Goal: Complete application form

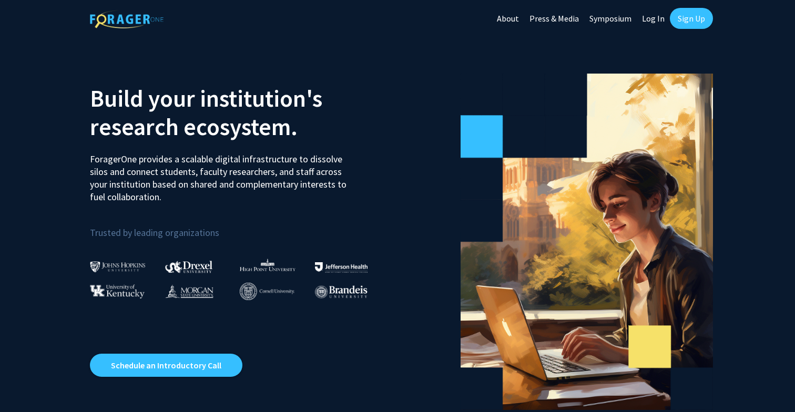
click at [655, 21] on link "Log In" at bounding box center [652, 18] width 33 height 37
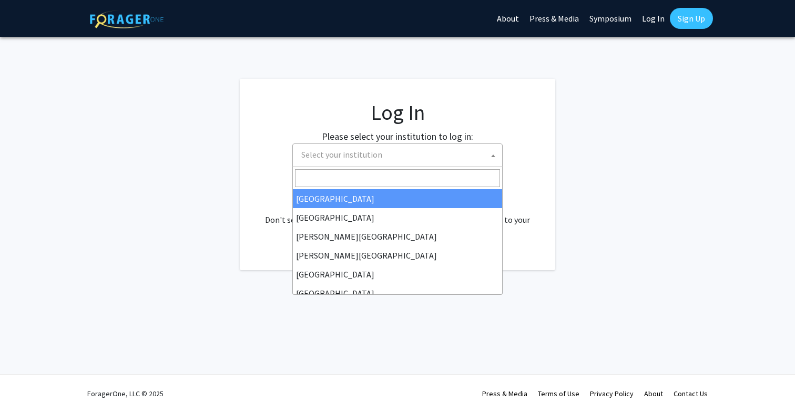
click at [493, 158] on span at bounding box center [493, 155] width 11 height 23
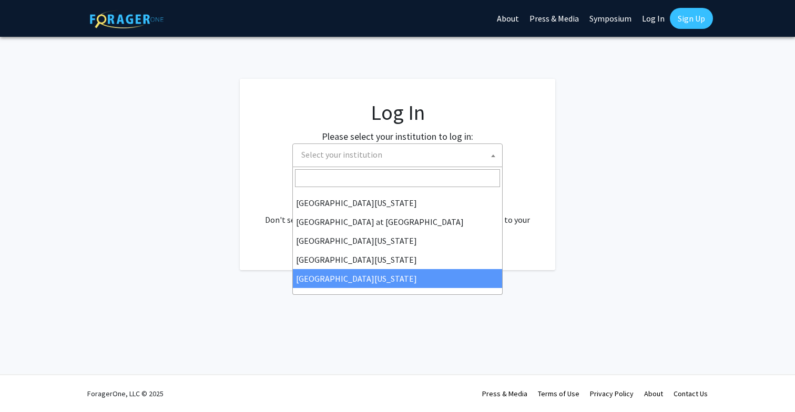
select select "33"
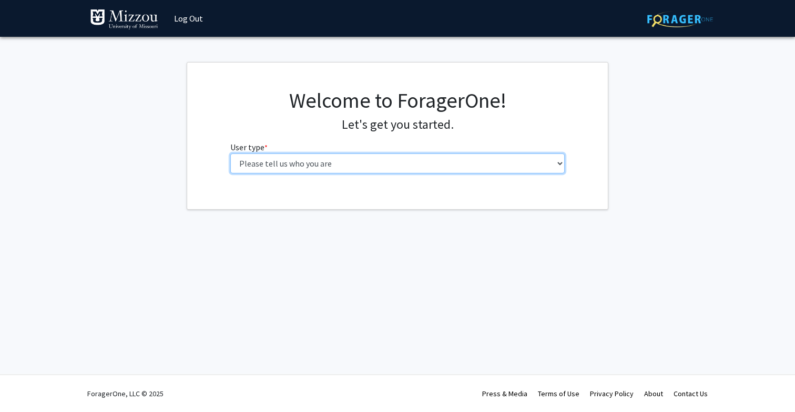
select select "6: adminAssistant"
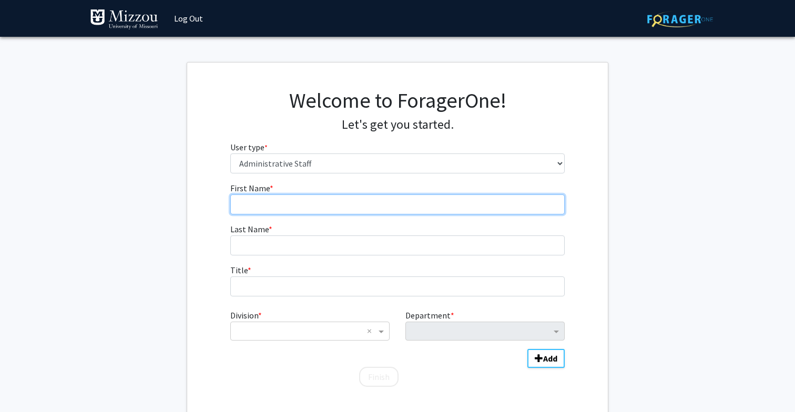
click at [275, 201] on input "First Name * required" at bounding box center [397, 204] width 335 height 20
type input "Earnest"
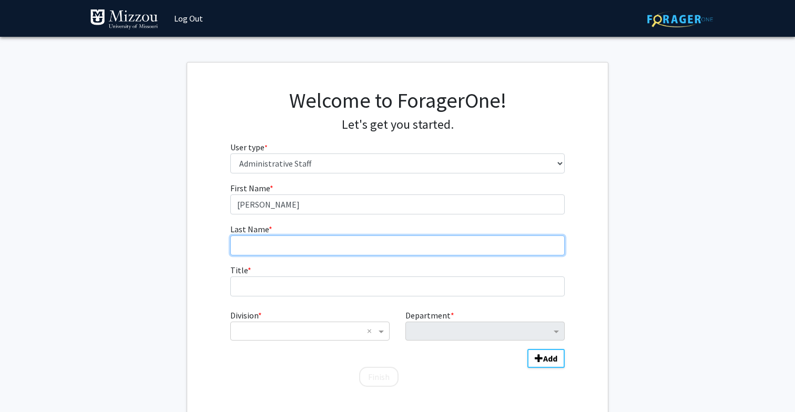
click at [248, 251] on input "Last Name * required" at bounding box center [397, 245] width 335 height 20
type input "Perry"
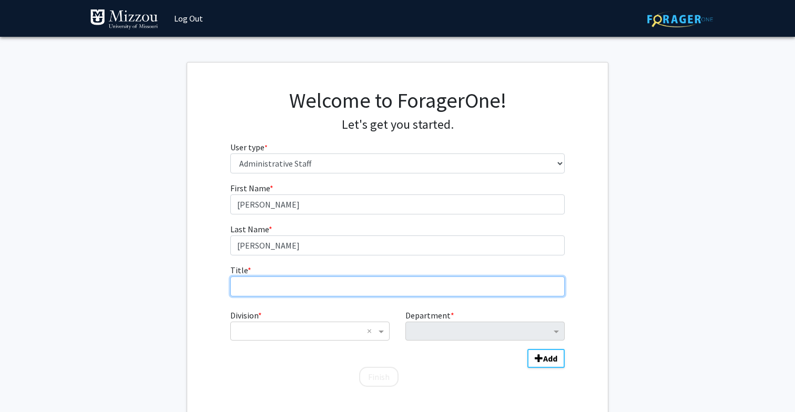
click at [243, 290] on input "Title * required" at bounding box center [397, 286] width 335 height 20
type input "Associate Dean"
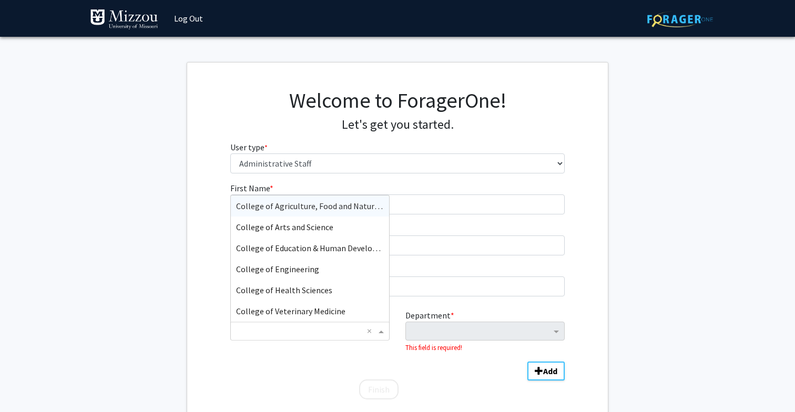
click at [381, 333] on span "Division" at bounding box center [382, 331] width 13 height 13
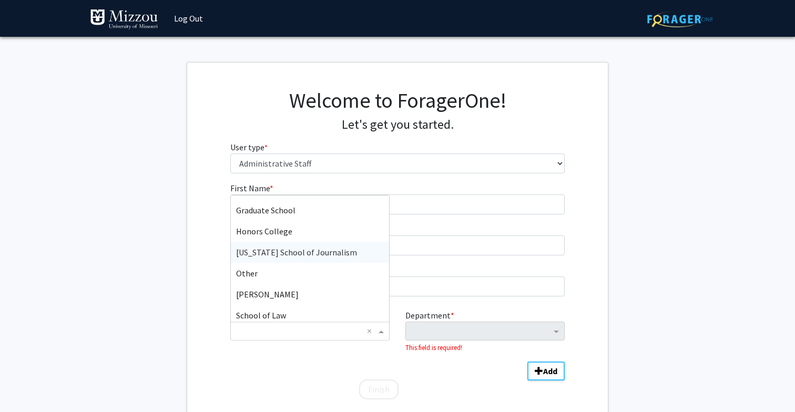
scroll to position [345, 0]
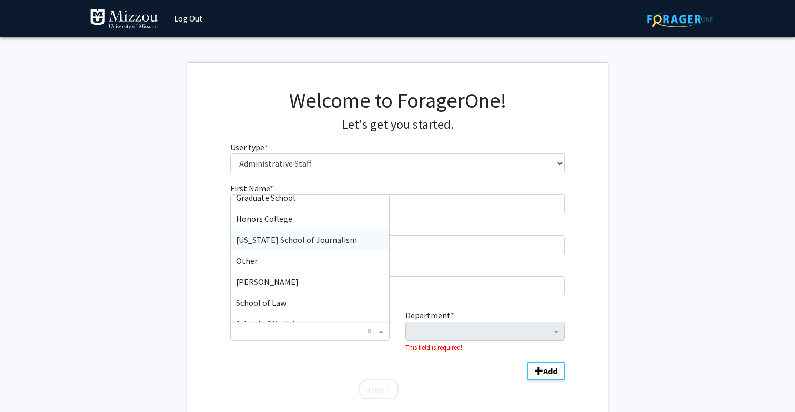
click at [322, 242] on span "Missouri School of Journalism" at bounding box center [296, 239] width 121 height 11
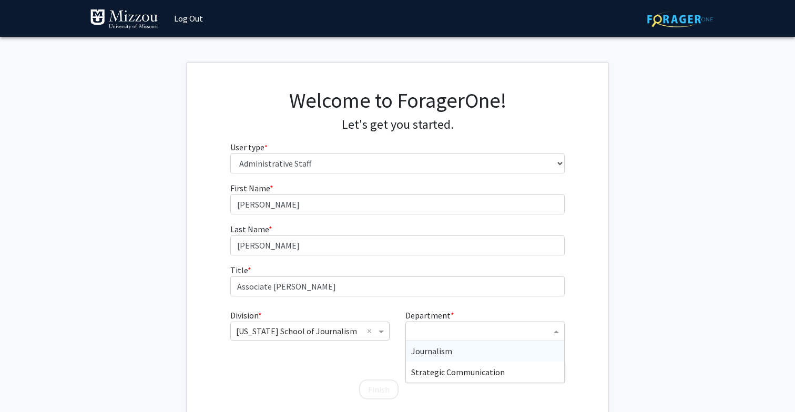
click at [559, 331] on span "Department" at bounding box center [557, 331] width 13 height 13
click at [523, 349] on div "Journalism" at bounding box center [485, 351] width 158 height 21
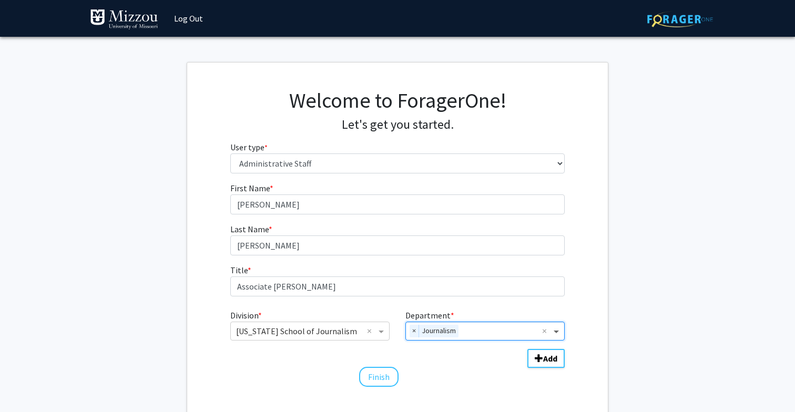
click at [559, 331] on span "Department" at bounding box center [557, 331] width 13 height 13
click at [380, 379] on button "Finish" at bounding box center [378, 377] width 39 height 20
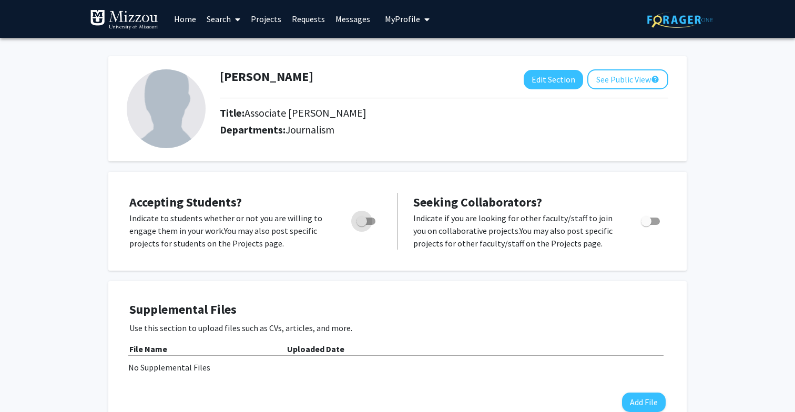
click at [362, 221] on span "Toggle" at bounding box center [361, 221] width 11 height 11
click at [362, 225] on input "Would you like to permit student requests?" at bounding box center [361, 225] width 1 height 1
checkbox input "true"
click at [648, 221] on span "Toggle" at bounding box center [646, 221] width 11 height 11
click at [646, 225] on input "Toggle" at bounding box center [645, 225] width 1 height 1
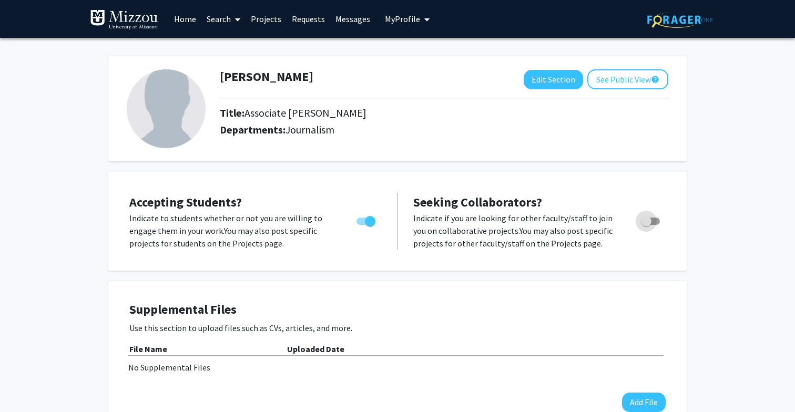
checkbox input "true"
click at [237, 19] on icon at bounding box center [237, 19] width 5 height 8
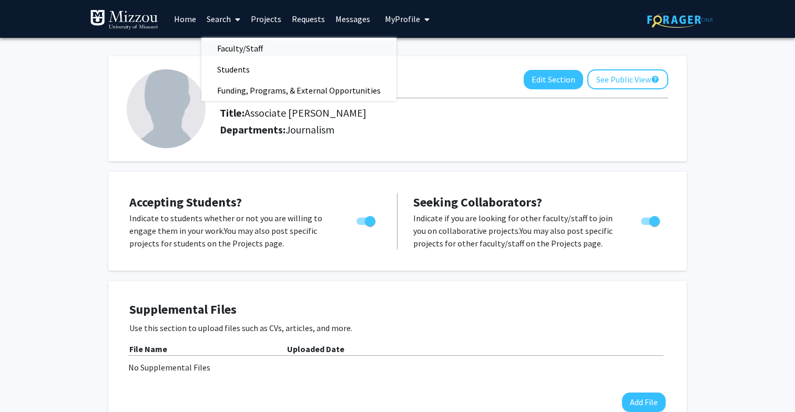
click at [236, 49] on span "Faculty/Staff" at bounding box center [239, 48] width 77 height 21
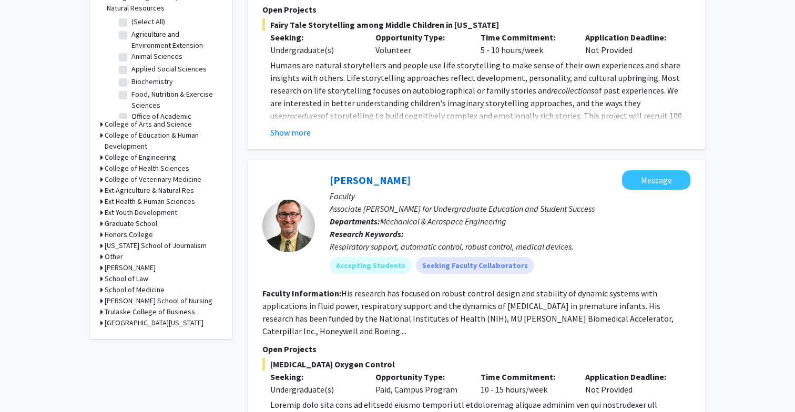
scroll to position [349, 0]
click at [101, 248] on icon at bounding box center [101, 245] width 3 height 11
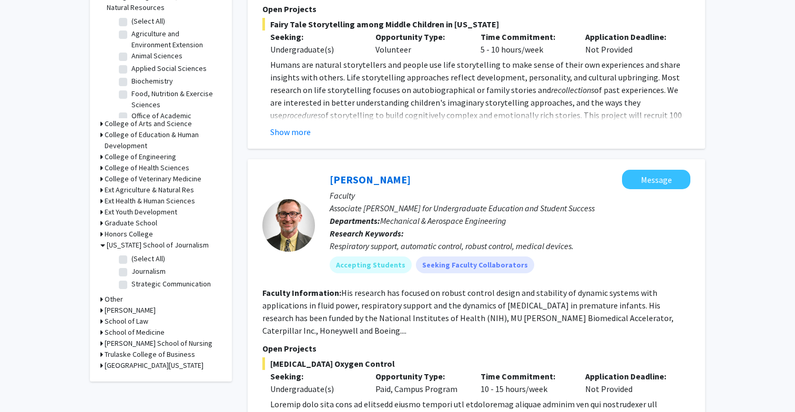
click at [103, 247] on icon at bounding box center [102, 245] width 5 height 11
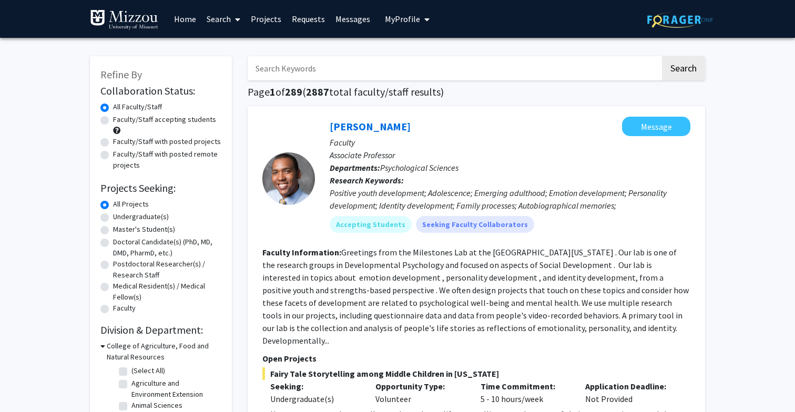
scroll to position [0, 0]
click at [191, 22] on link "Home" at bounding box center [185, 19] width 33 height 37
